Goal: Task Accomplishment & Management: Manage account settings

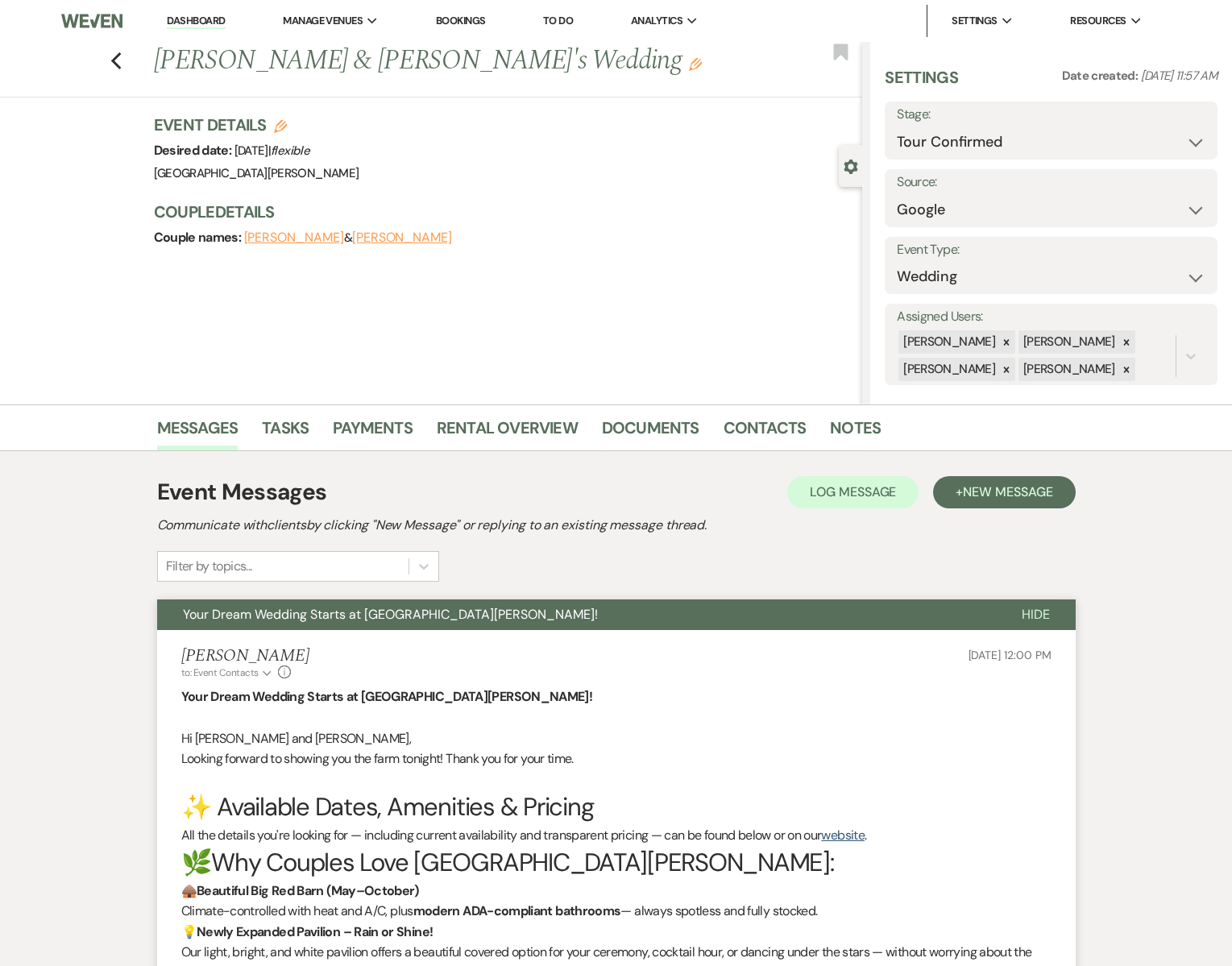
select select "4"
select select "6"
click at [113, 55] on icon "Previous" at bounding box center [116, 61] width 12 height 19
select select "4"
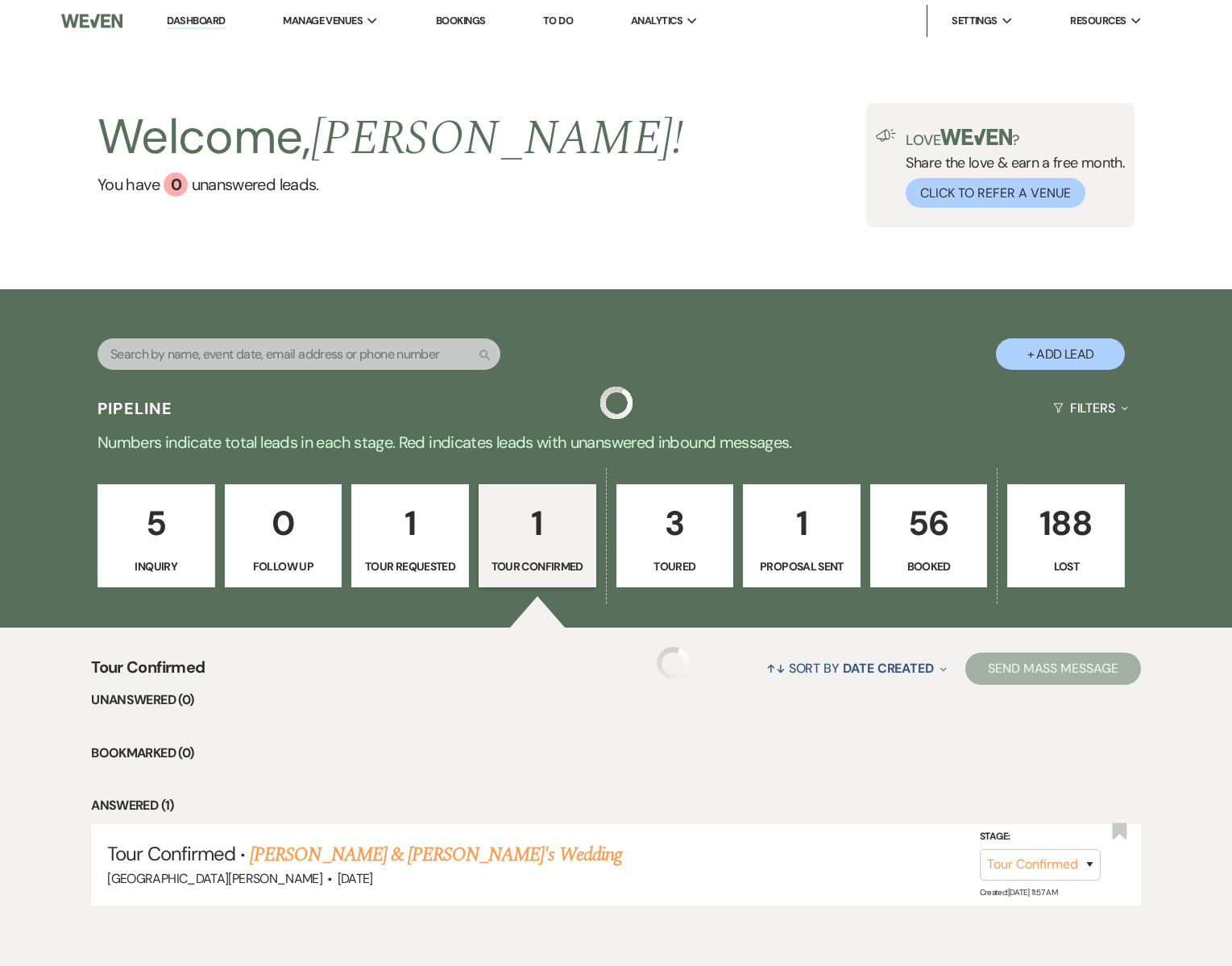
scroll to position [70, 0]
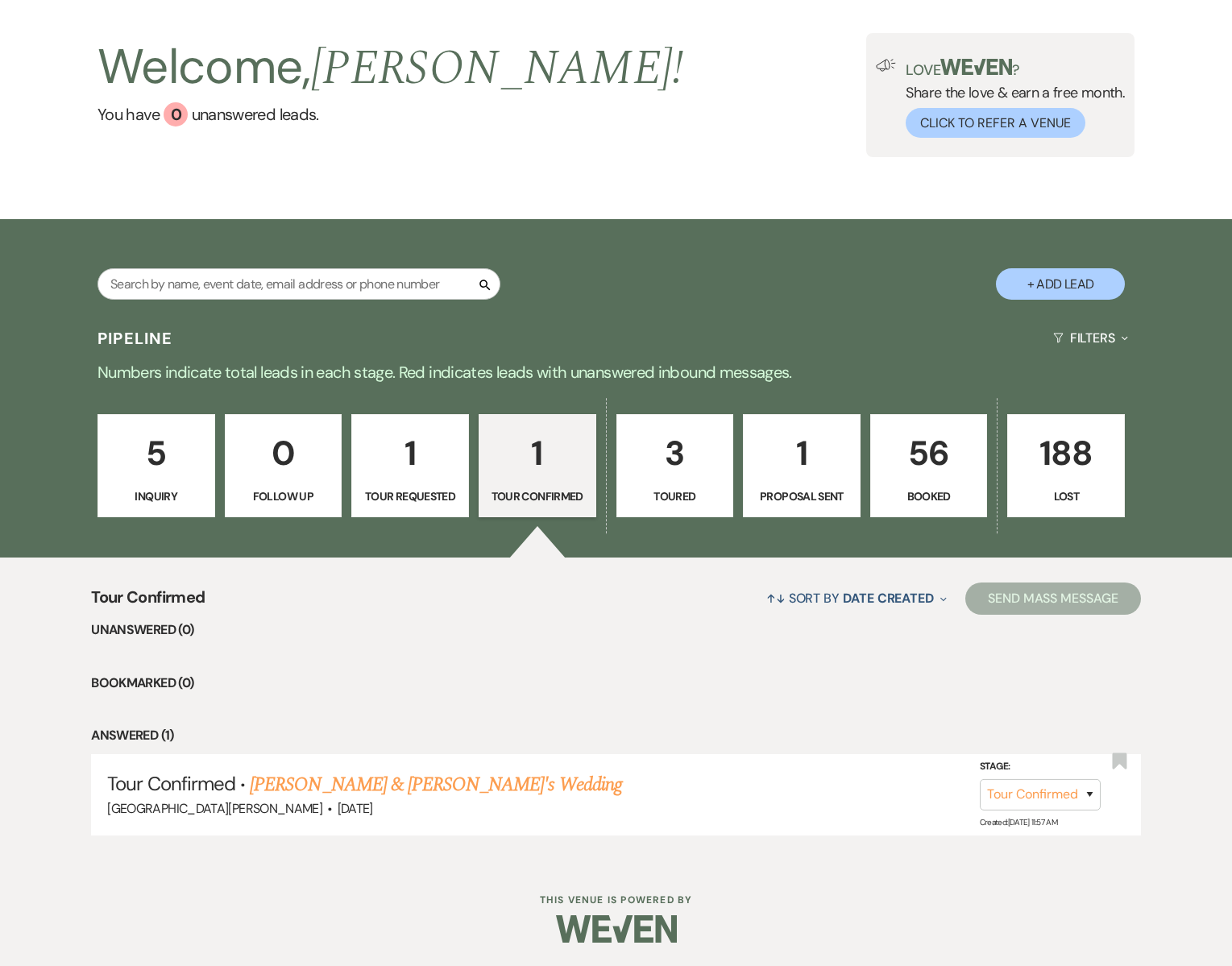
click at [540, 476] on p "1" at bounding box center [537, 454] width 97 height 54
click at [321, 788] on link "[PERSON_NAME] & [PERSON_NAME]'s Wedding" at bounding box center [435, 785] width 372 height 29
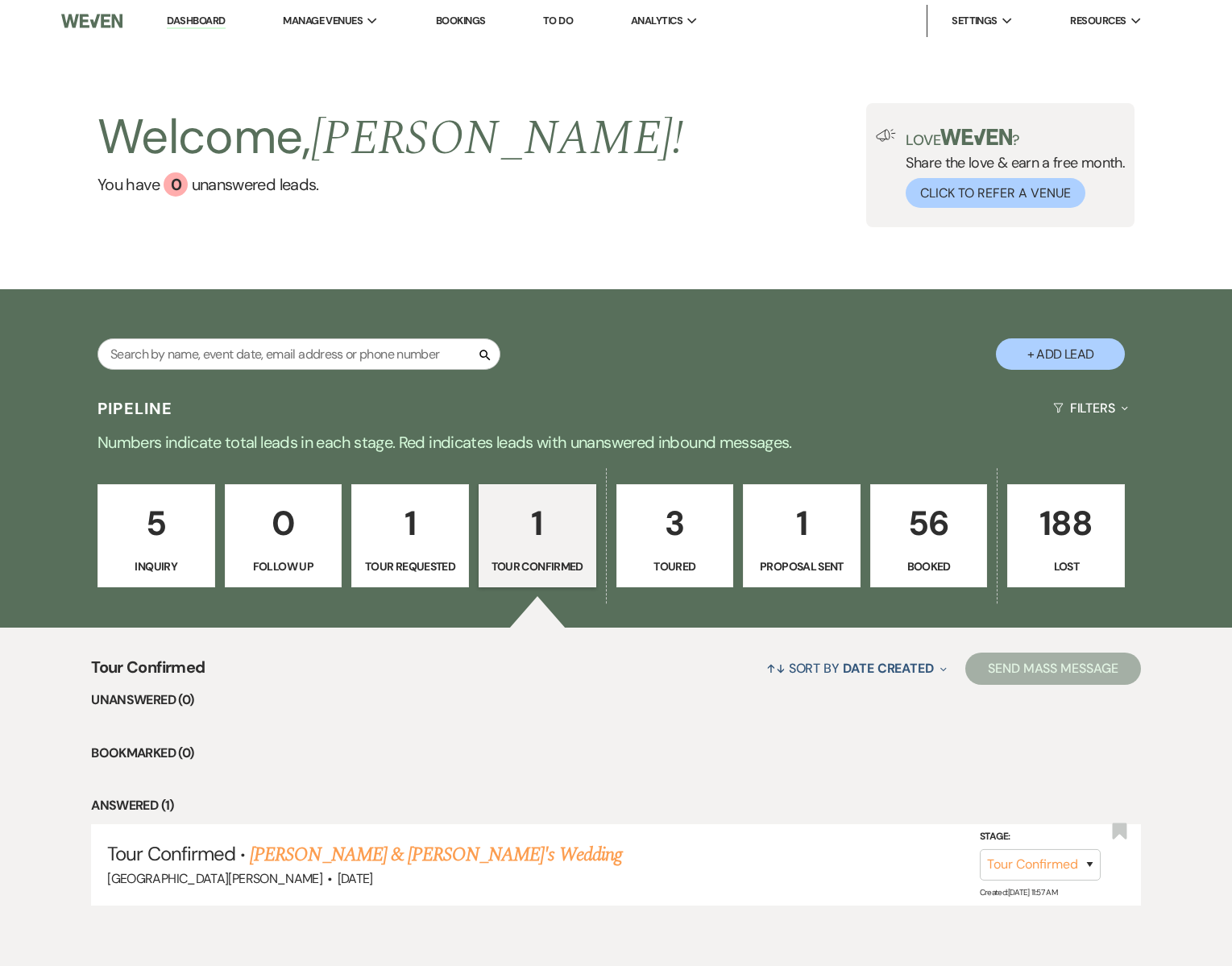
select select "4"
select select "6"
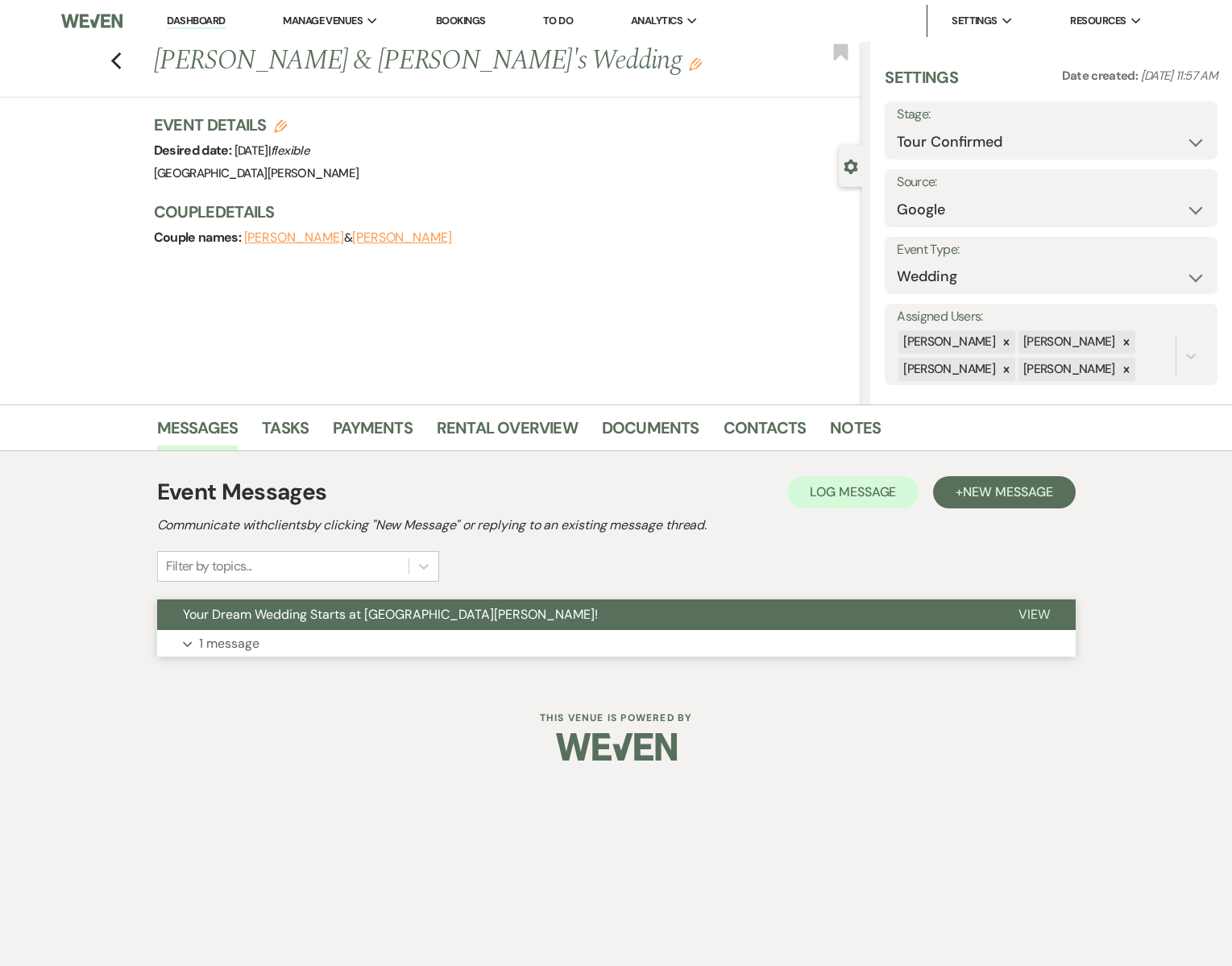
click at [719, 637] on button "Expand 1 message" at bounding box center [616, 643] width 918 height 27
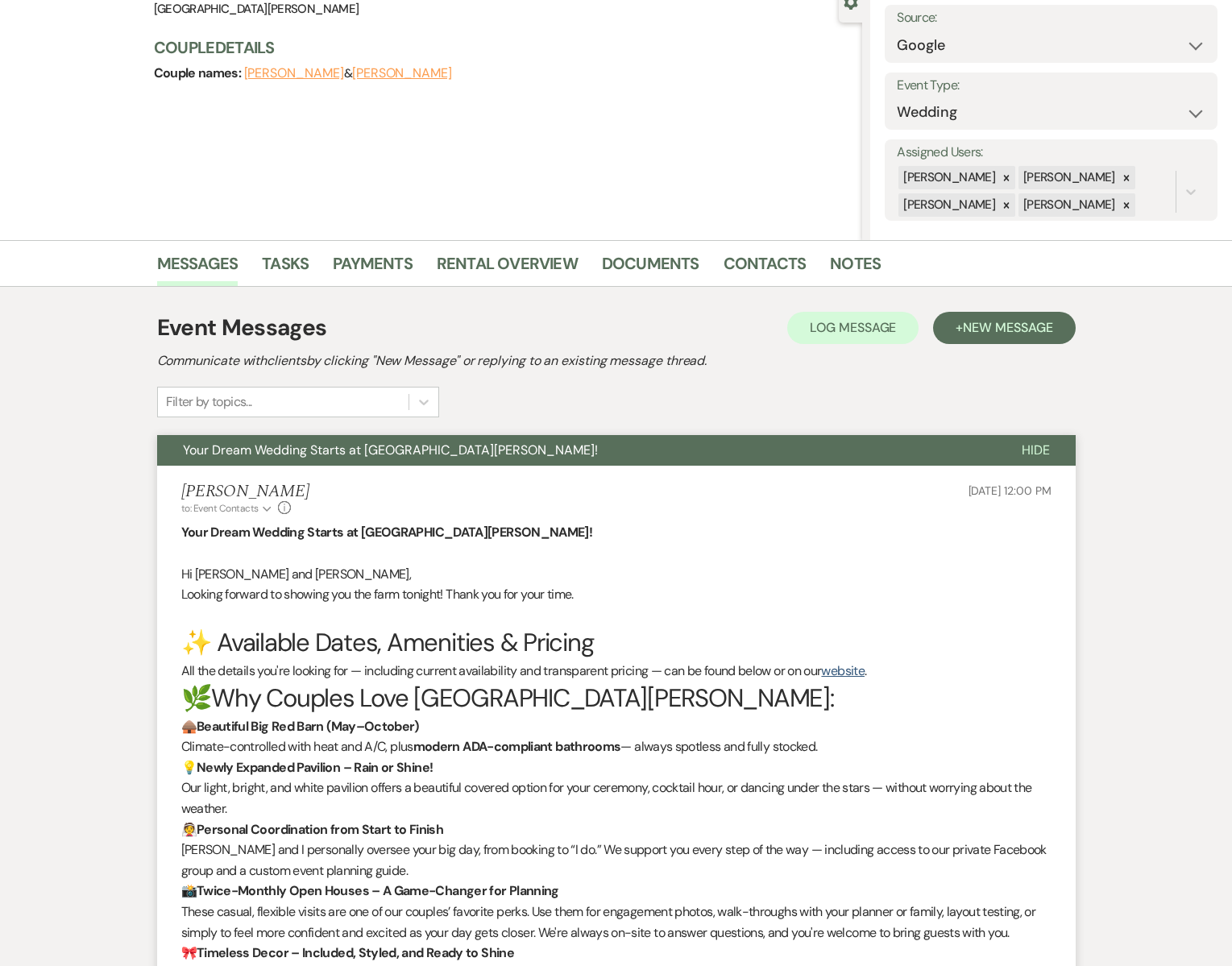
scroll to position [167, 0]
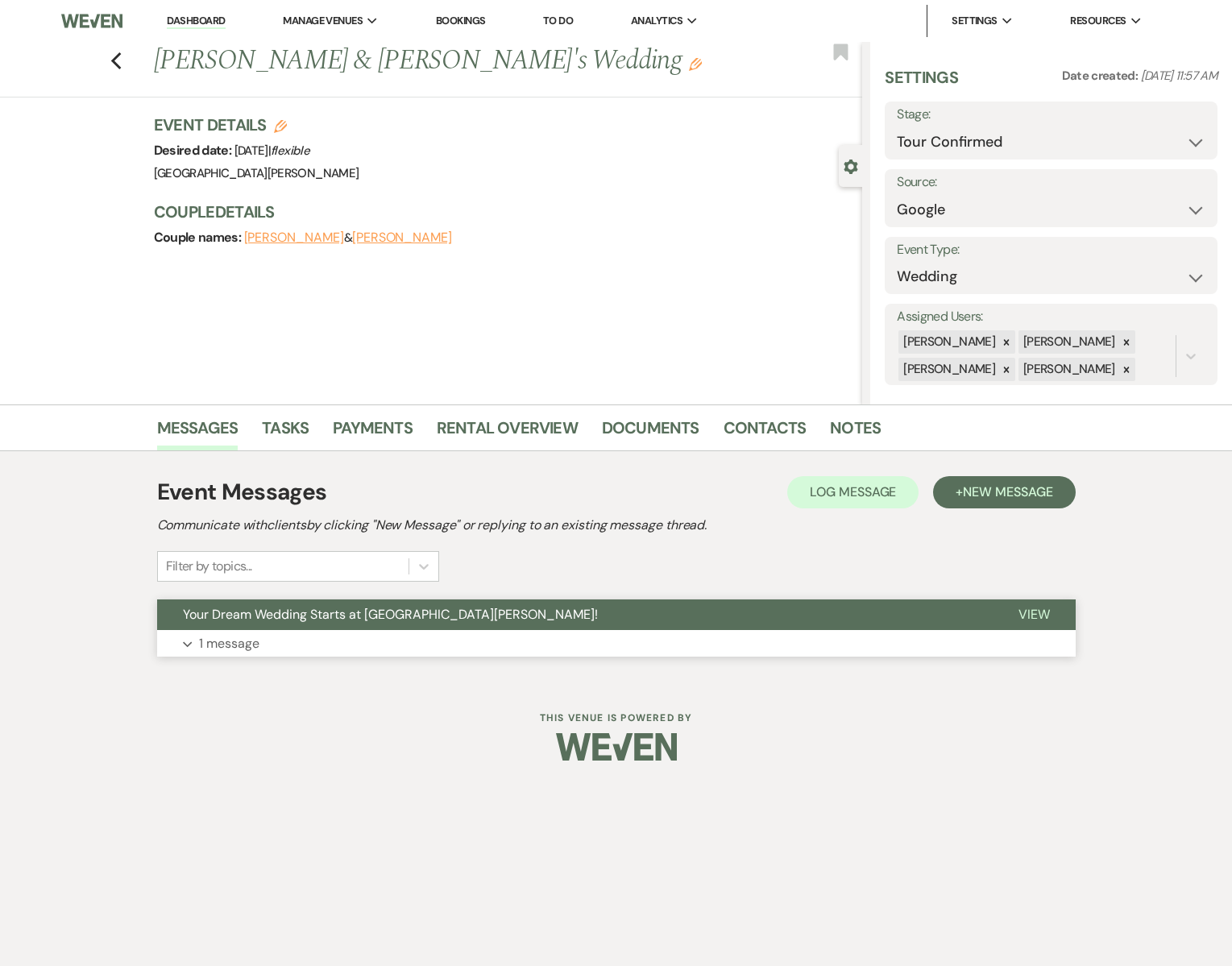
click at [486, 621] on button "Your Dream Wedding Starts at [GEOGRAPHIC_DATA][PERSON_NAME]!" at bounding box center [574, 615] width 836 height 31
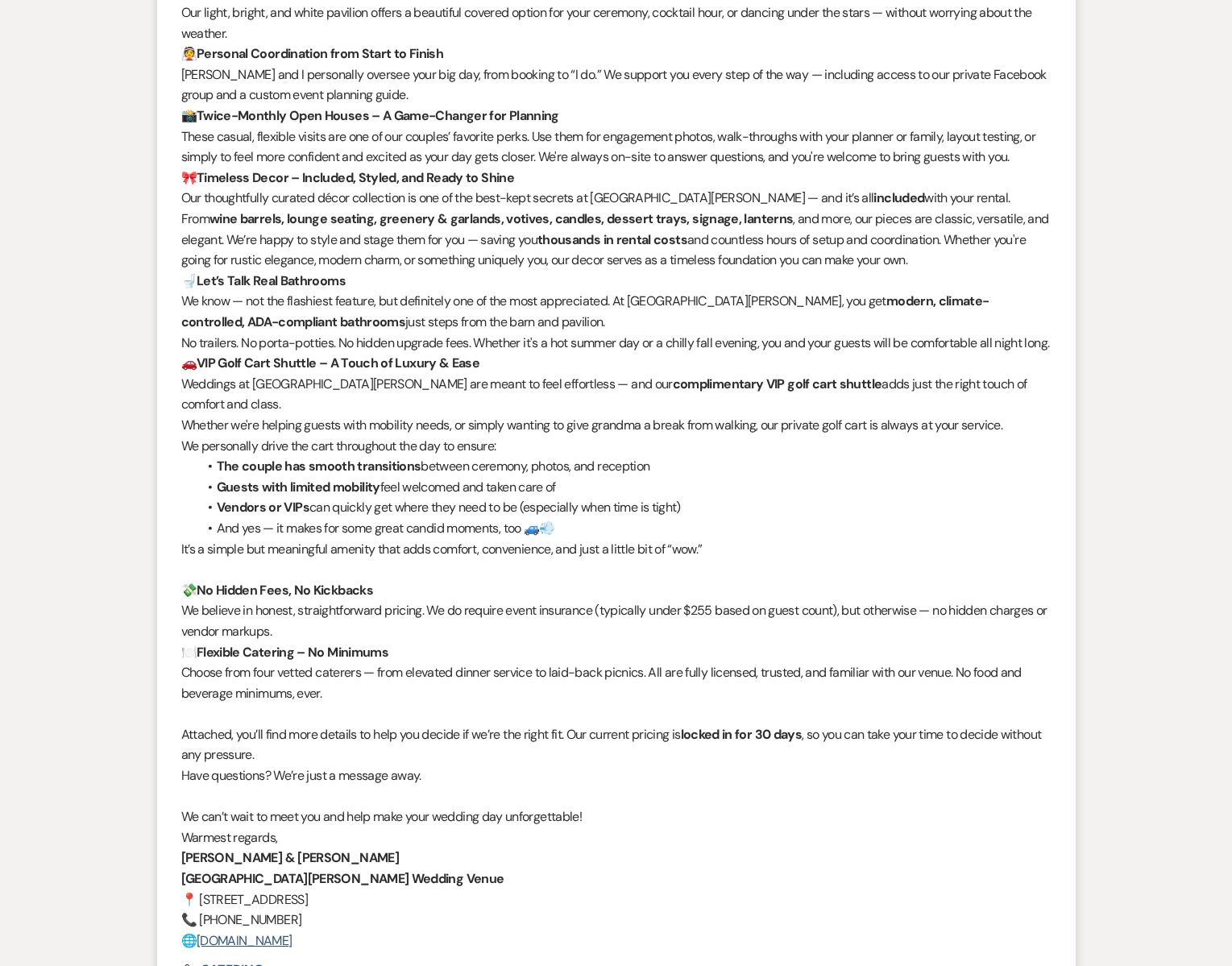
scroll to position [941, 0]
